Goal: Task Accomplishment & Management: Complete application form

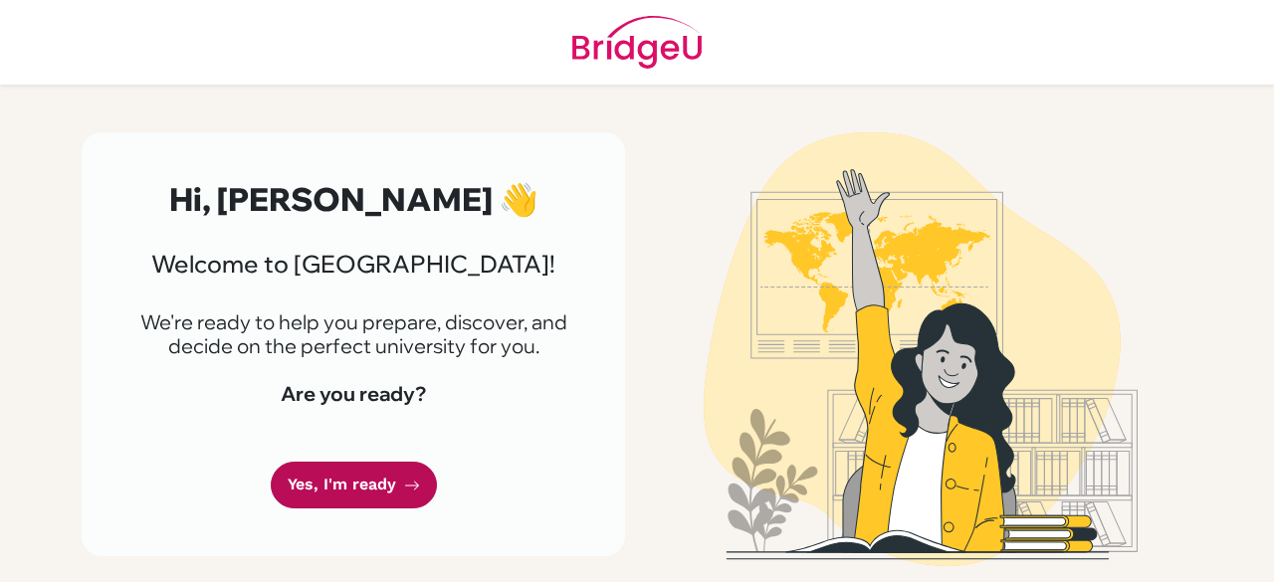
drag, startPoint x: 0, startPoint y: 0, endPoint x: 392, endPoint y: 476, distance: 616.5
click at [392, 476] on link "Yes, I'm ready" at bounding box center [354, 485] width 166 height 47
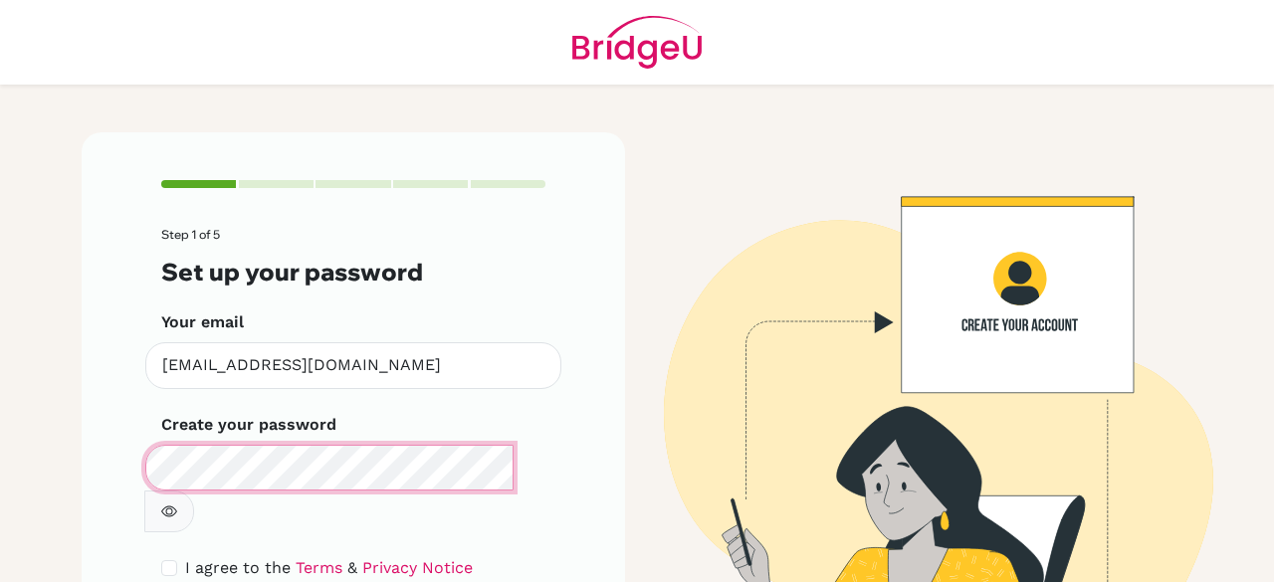
scroll to position [30, 0]
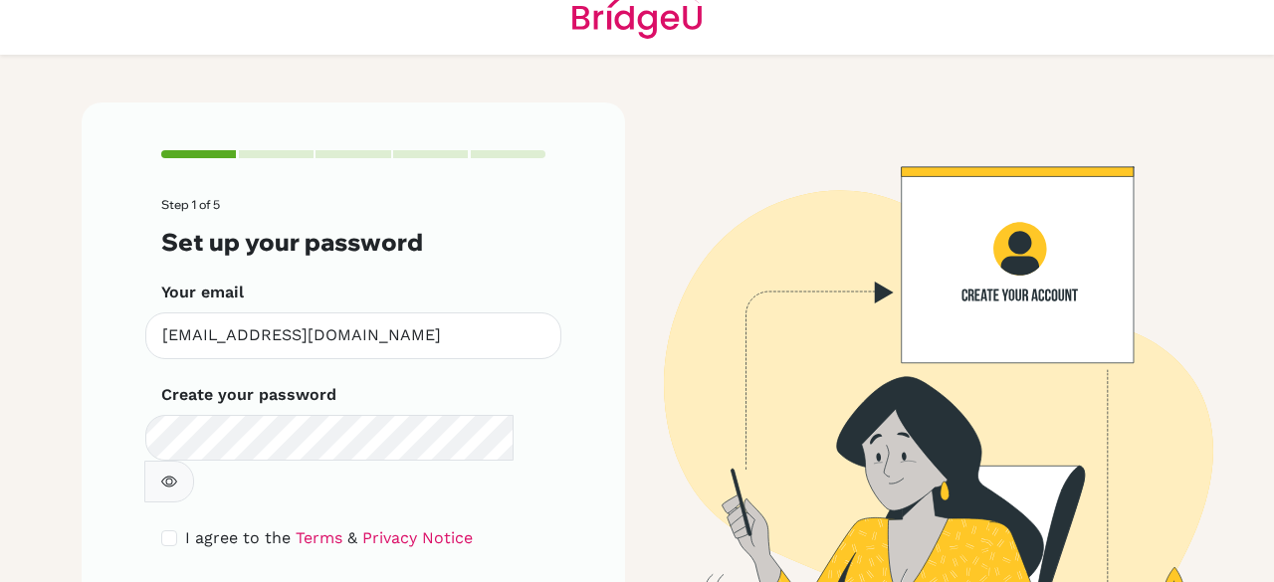
click at [177, 474] on icon "button" at bounding box center [169, 482] width 16 height 16
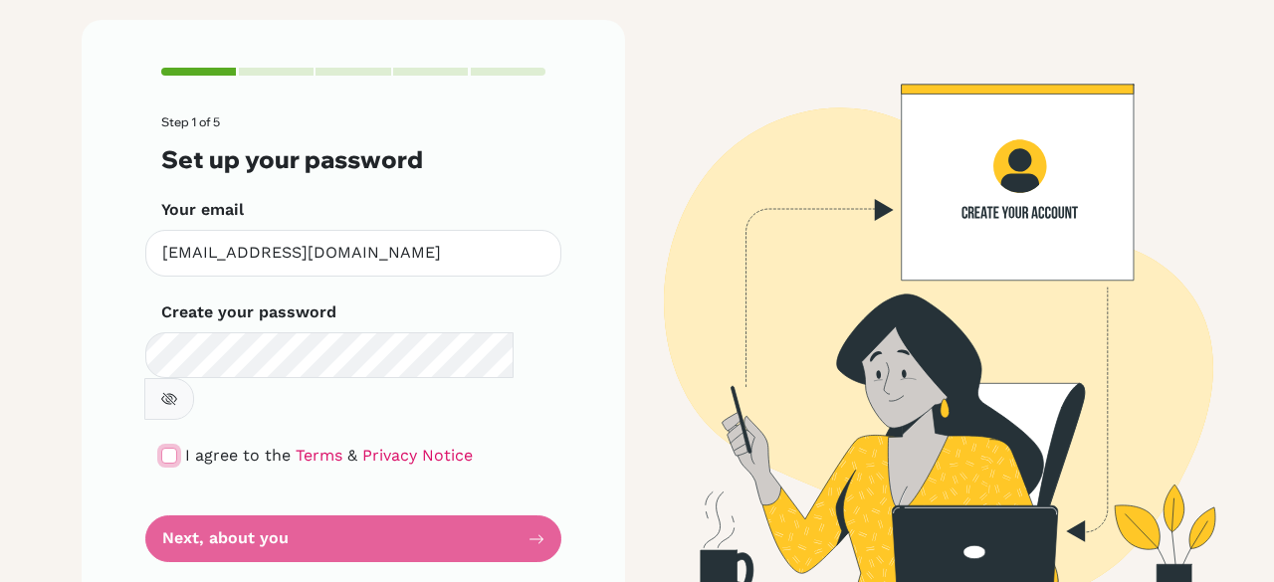
click at [161, 448] on input "checkbox" at bounding box center [169, 456] width 16 height 16
checkbox input "true"
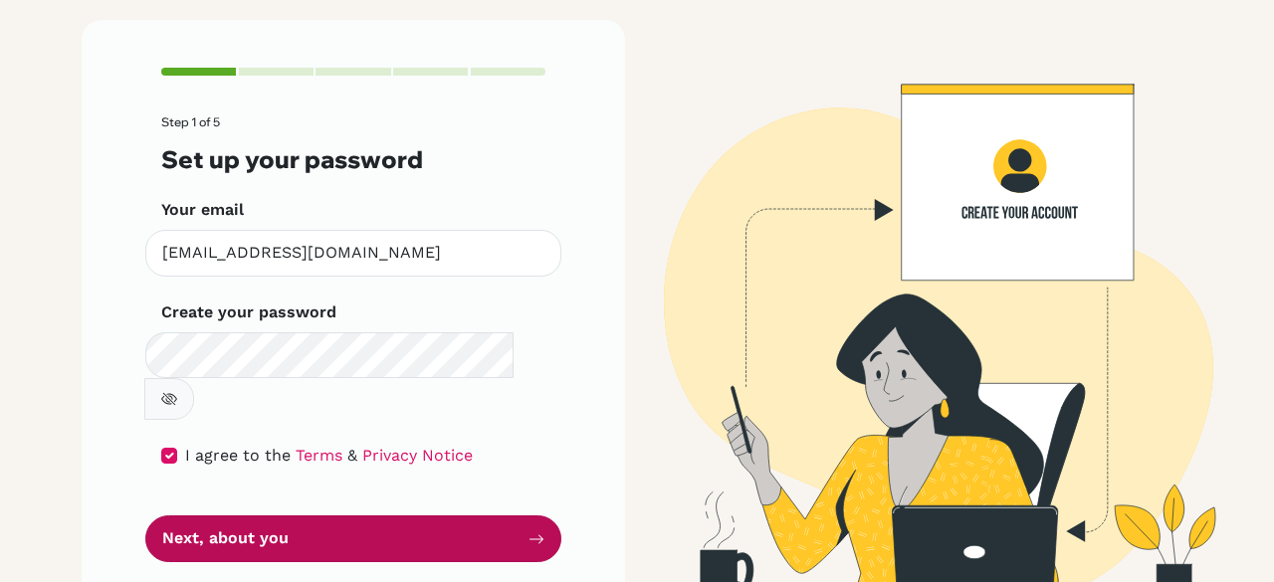
click at [205, 515] on button "Next, about you" at bounding box center [353, 538] width 416 height 47
